Goal: Check status: Check status

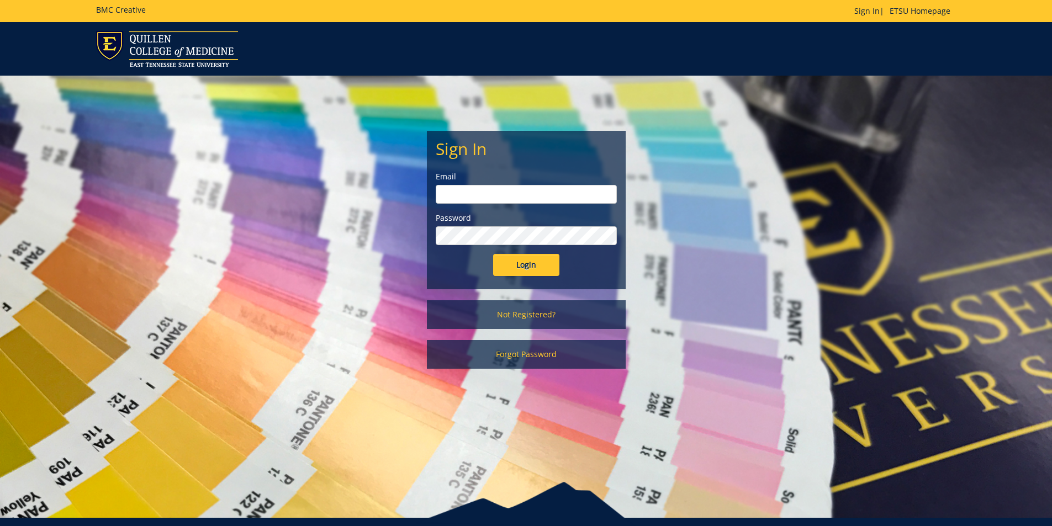
type input "[EMAIL_ADDRESS][DOMAIN_NAME]"
click at [531, 267] on input "Login" at bounding box center [526, 265] width 66 height 22
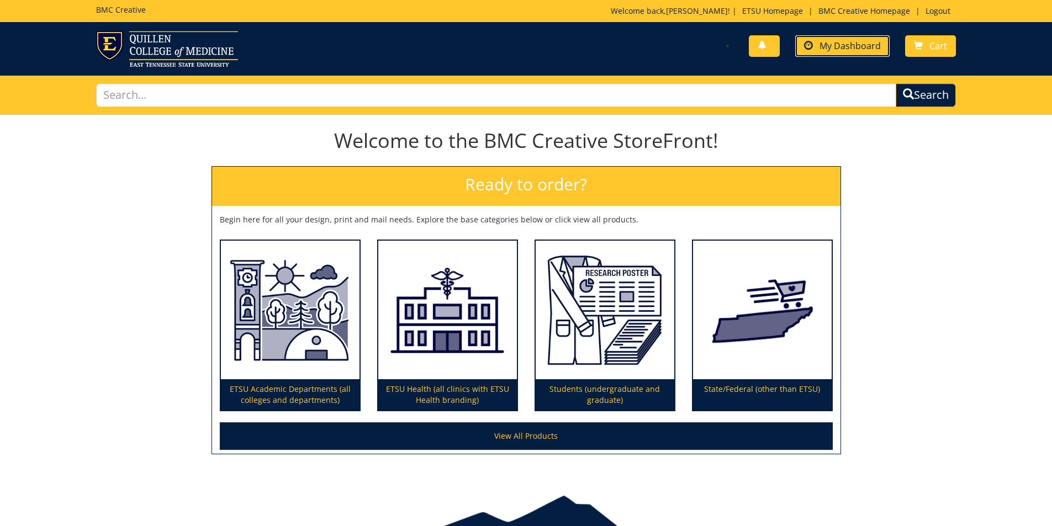
click at [860, 52] on link "My Dashboard" at bounding box center [842, 46] width 94 height 22
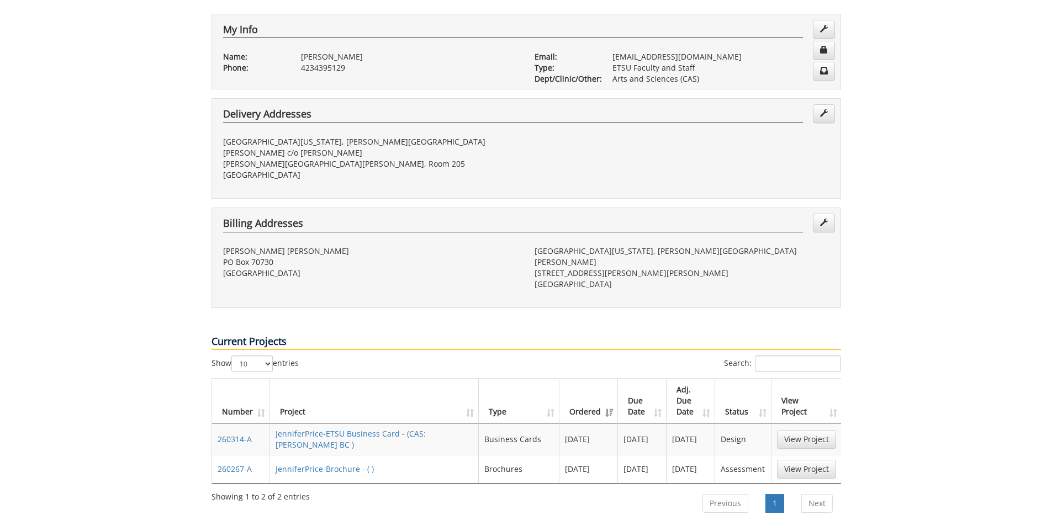
scroll to position [221, 0]
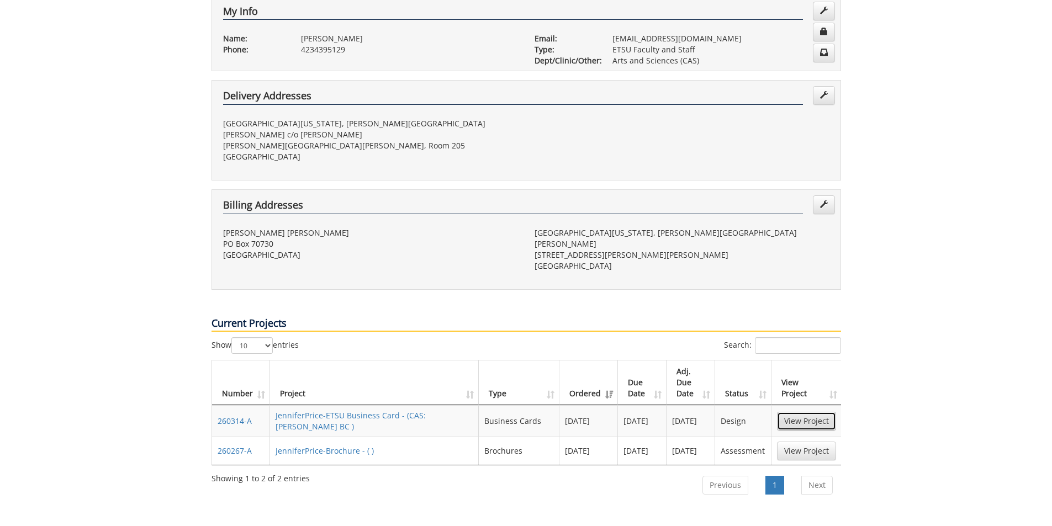
click at [809, 412] on link "View Project" at bounding box center [806, 421] width 59 height 19
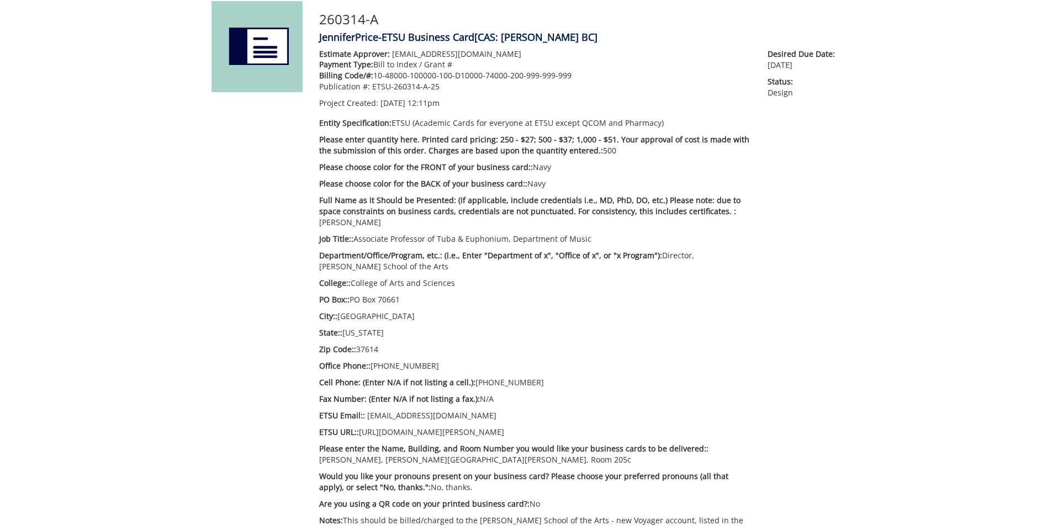
scroll to position [166, 0]
